Goal: Information Seeking & Learning: Learn about a topic

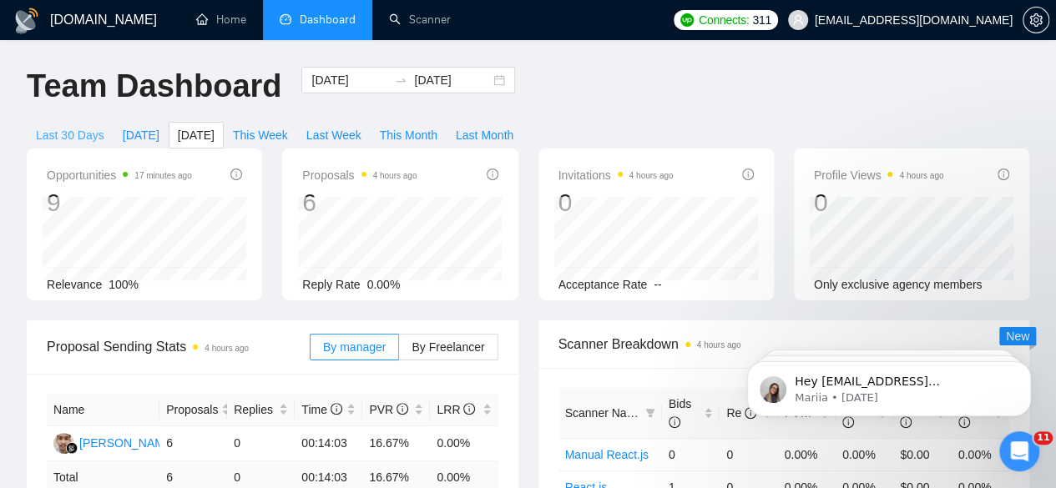
click at [104, 126] on span "Last 30 Days" at bounding box center [70, 135] width 68 height 18
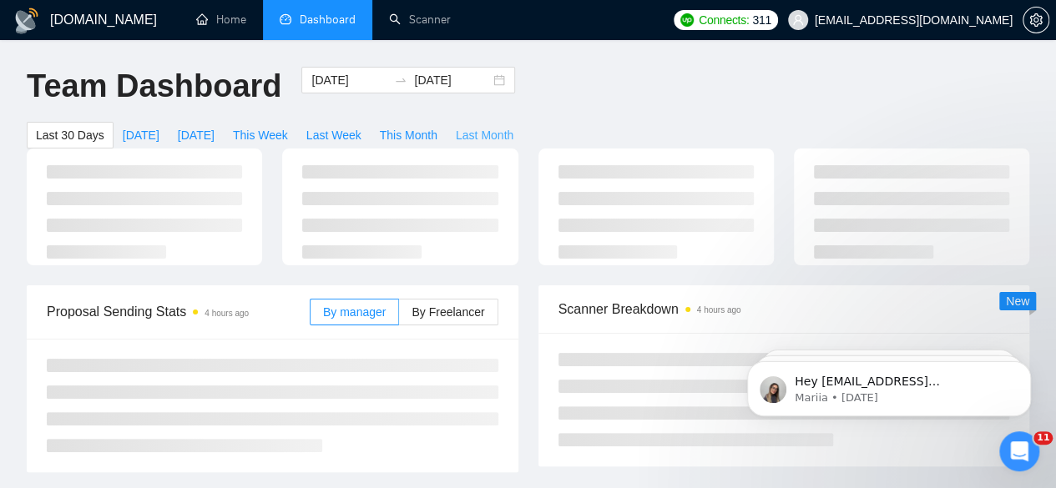
type input "[DATE]"
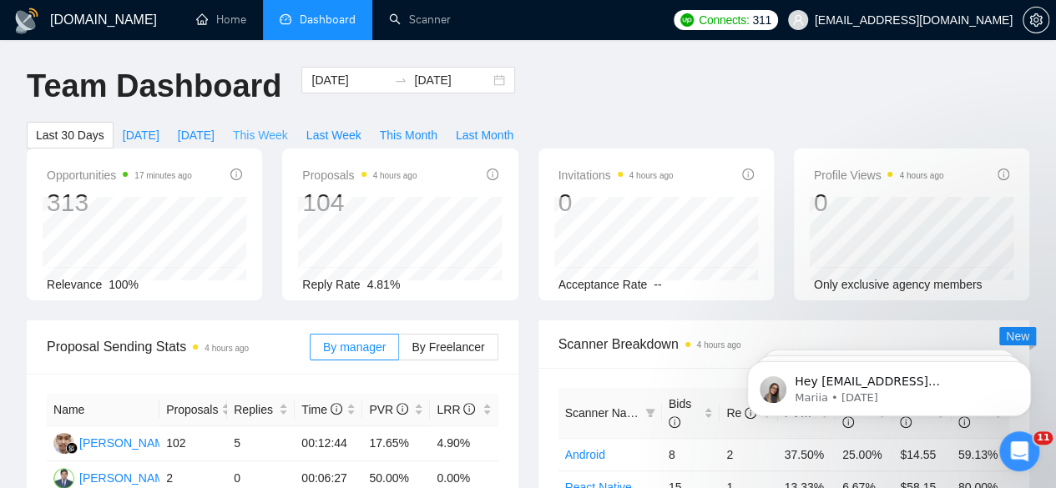
click at [288, 126] on span "This Week" at bounding box center [260, 135] width 55 height 18
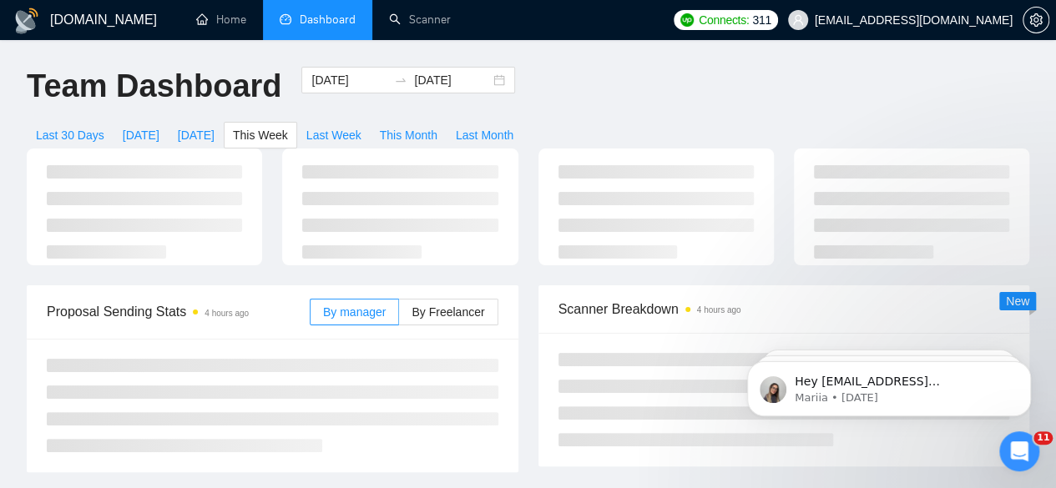
type input "[DATE]"
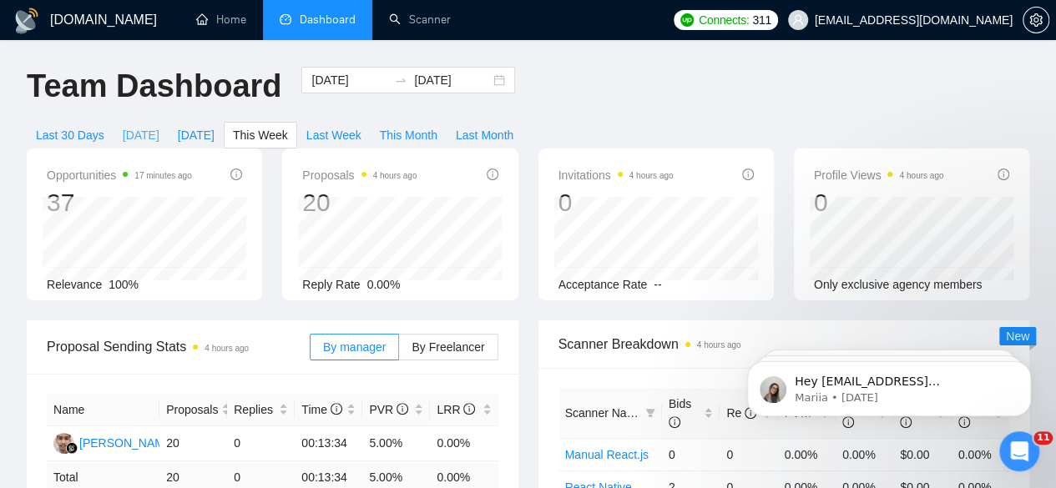
click at [159, 126] on span "[DATE]" at bounding box center [141, 135] width 37 height 18
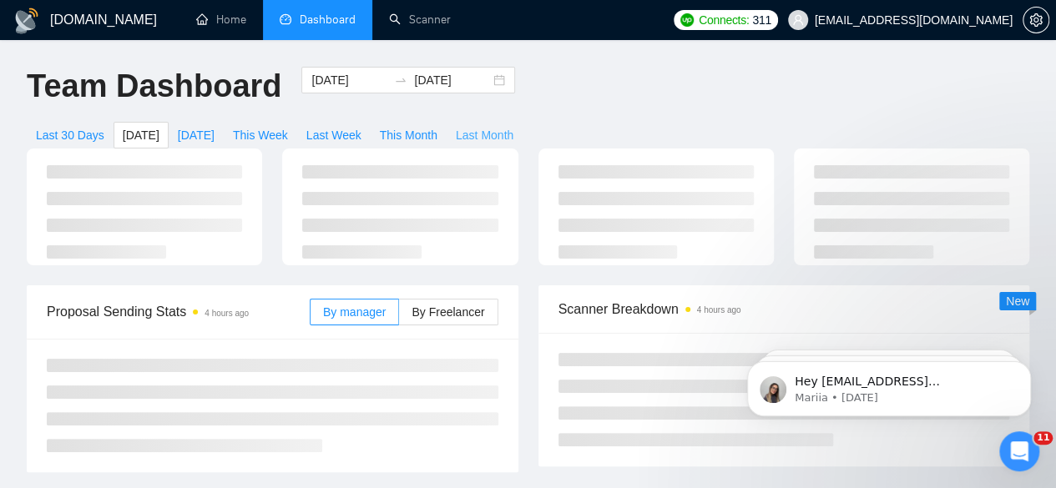
type input "[DATE]"
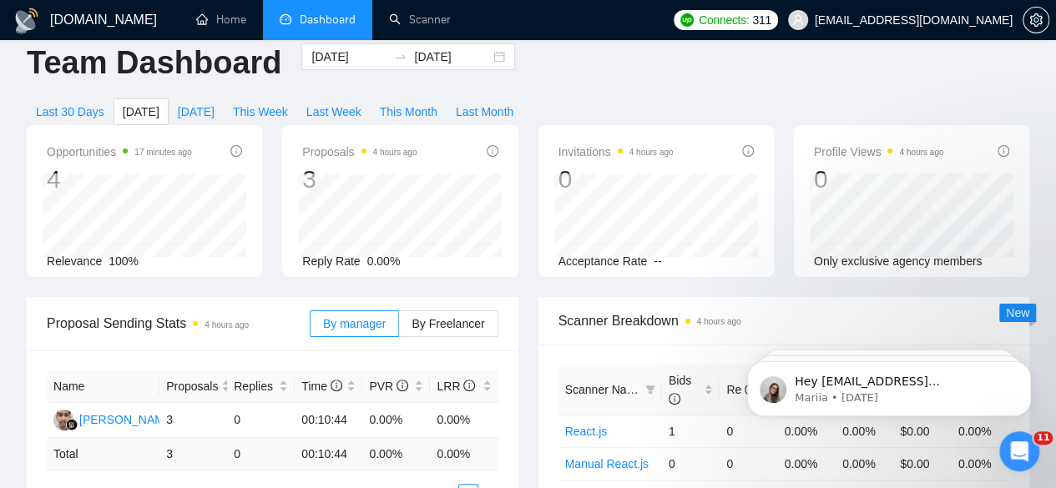
scroll to position [7, 0]
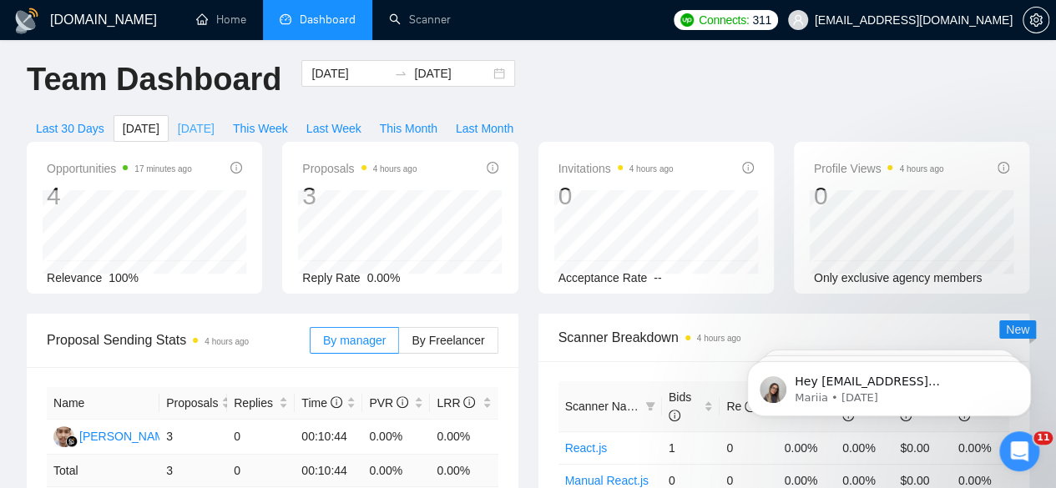
click at [215, 119] on span "[DATE]" at bounding box center [196, 128] width 37 height 18
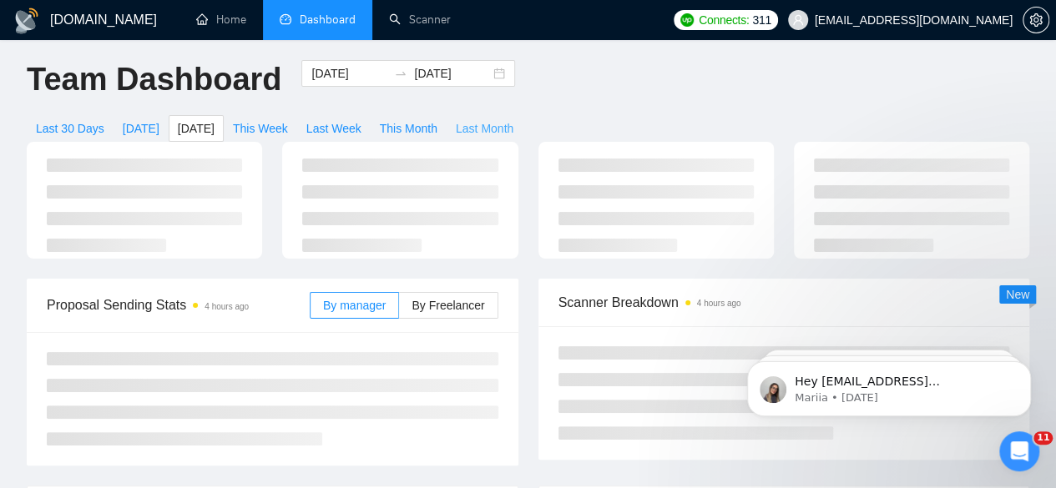
type input "[DATE]"
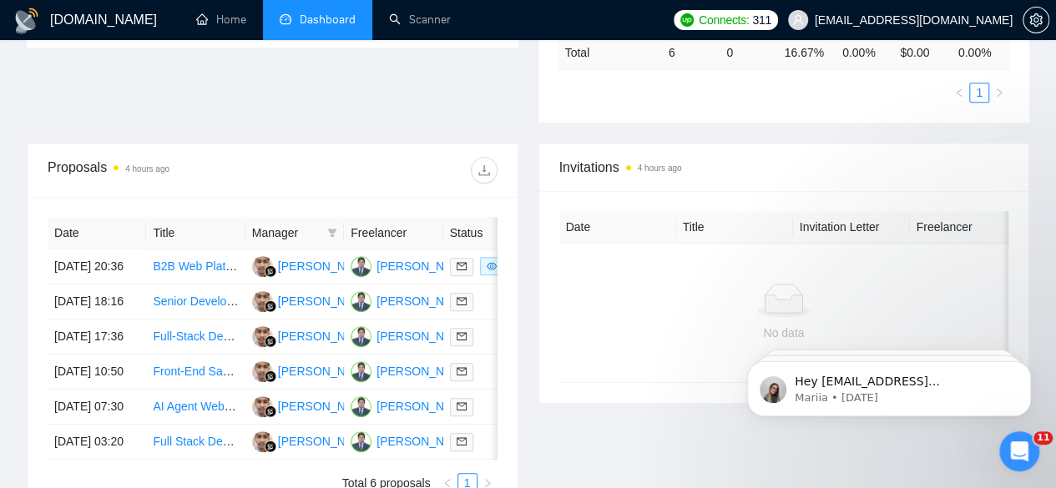
scroll to position [523, 0]
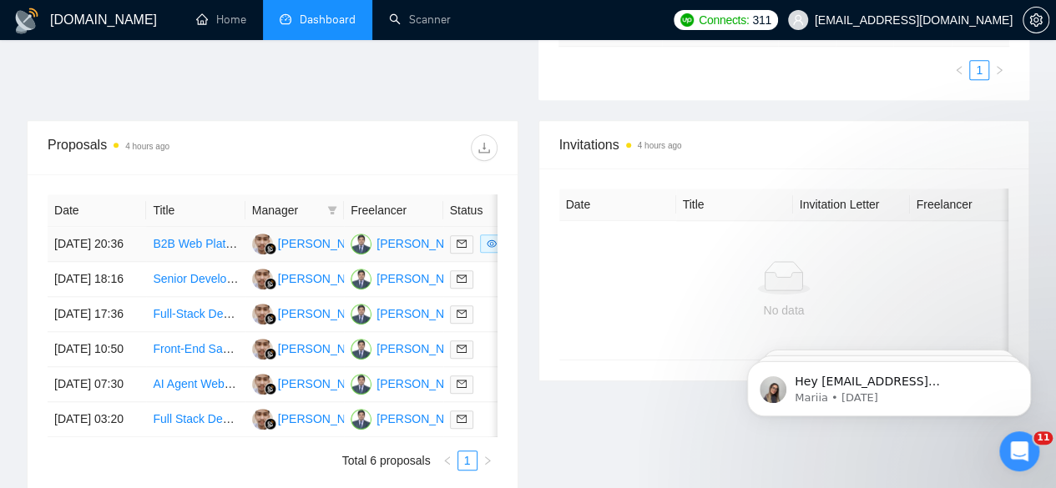
click at [195, 237] on link "B2B Web Platform Development – Matching Startups with Enterprises" at bounding box center [334, 243] width 362 height 13
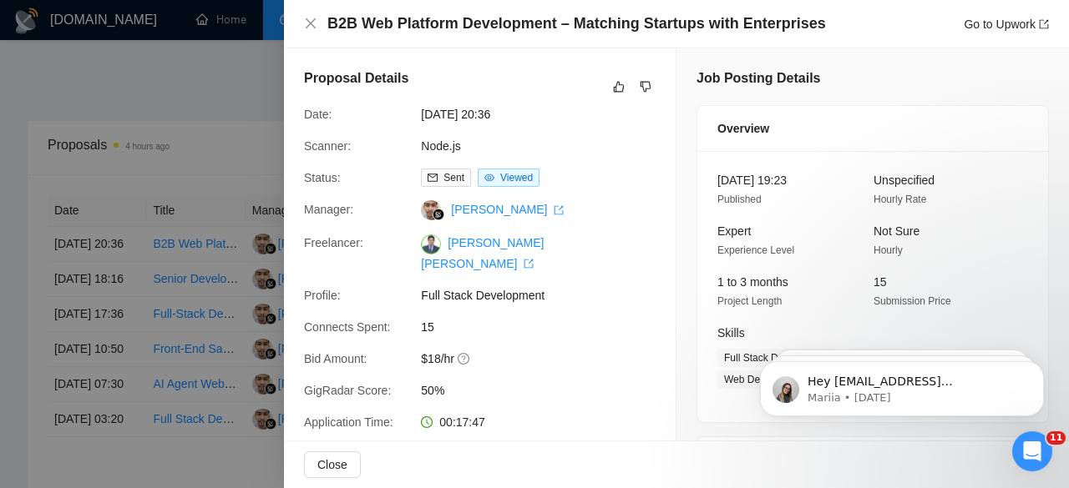
click at [198, 270] on div at bounding box center [534, 244] width 1069 height 488
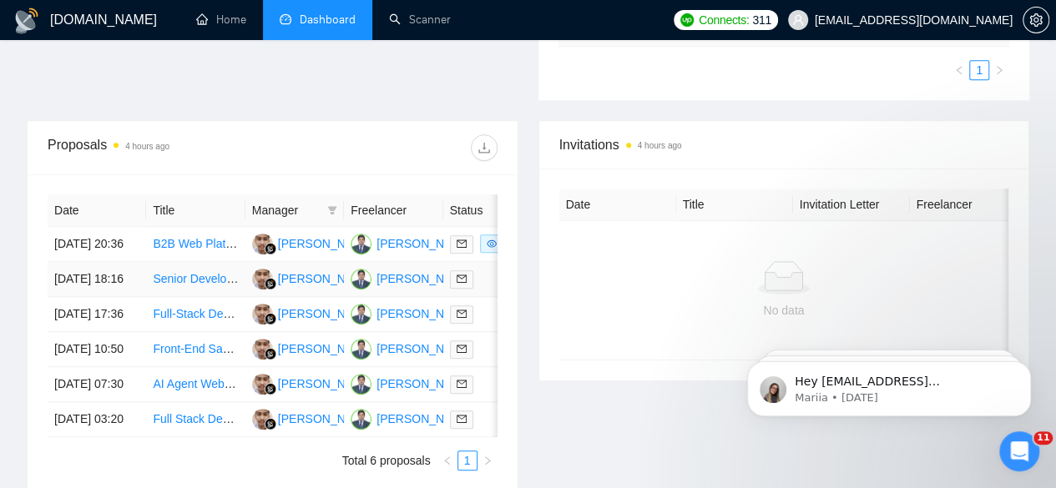
click at [198, 272] on link "Senior Developer Needed: React, Node.js, AWS, API Integration" at bounding box center [319, 278] width 333 height 13
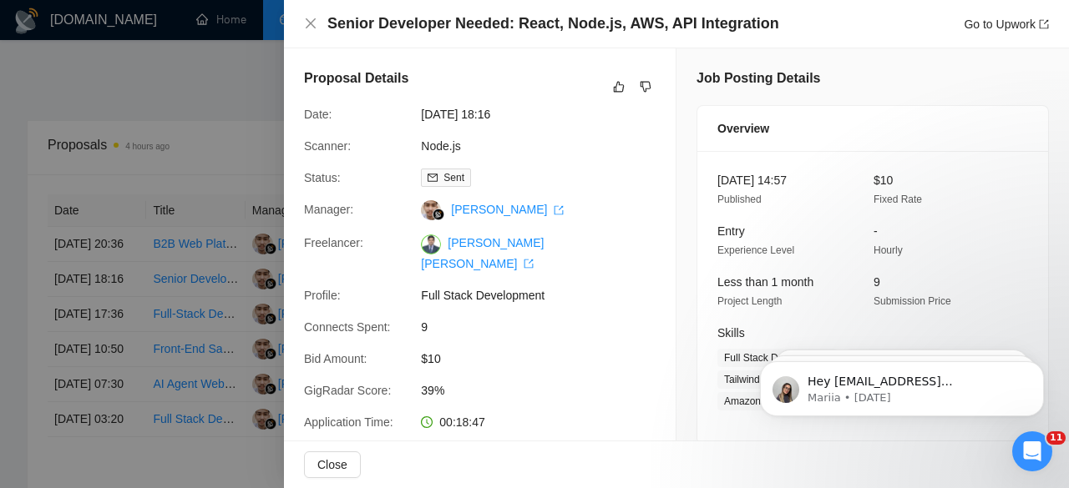
click at [191, 316] on div at bounding box center [534, 244] width 1069 height 488
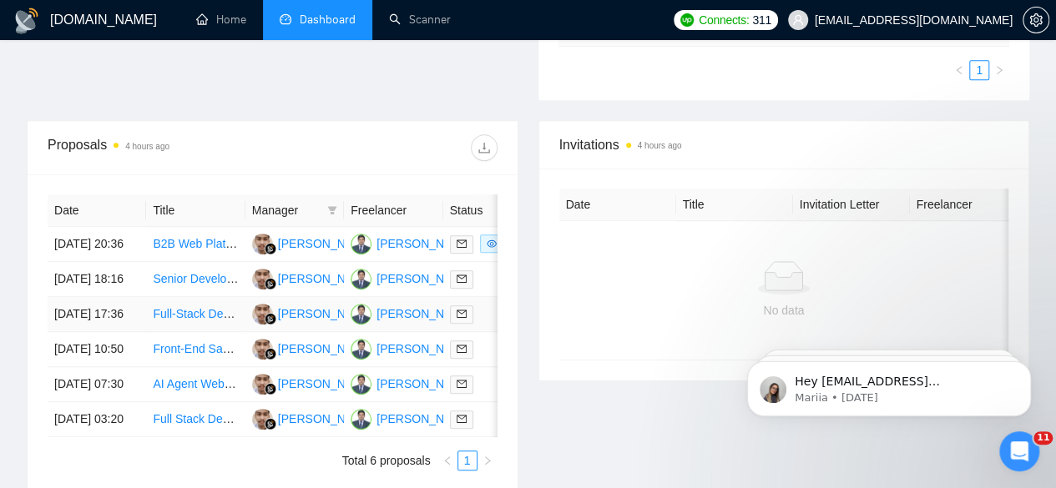
click at [195, 331] on td "Full-Stack Developer (React / React Native / Node.js)" at bounding box center [195, 314] width 99 height 35
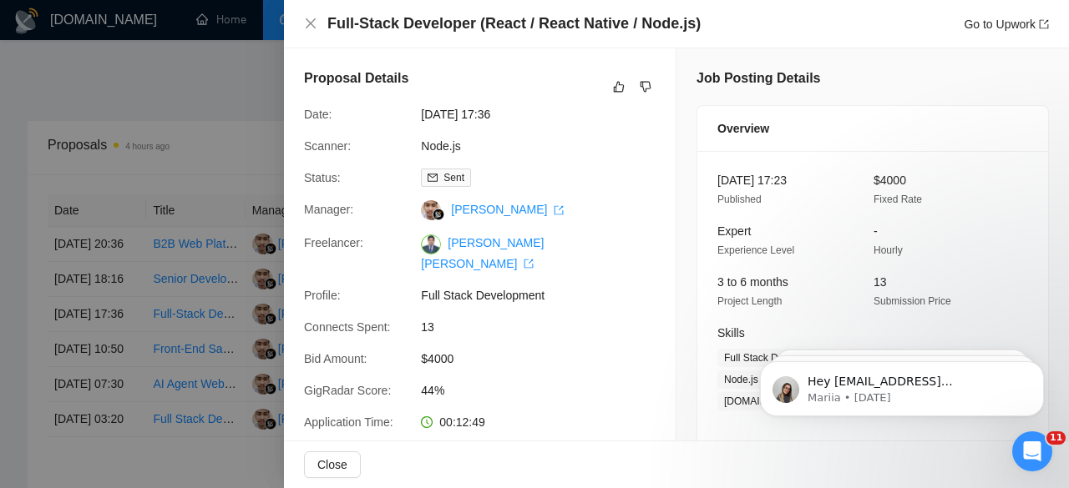
click at [223, 58] on div at bounding box center [534, 244] width 1069 height 488
